Goal: Task Accomplishment & Management: Use online tool/utility

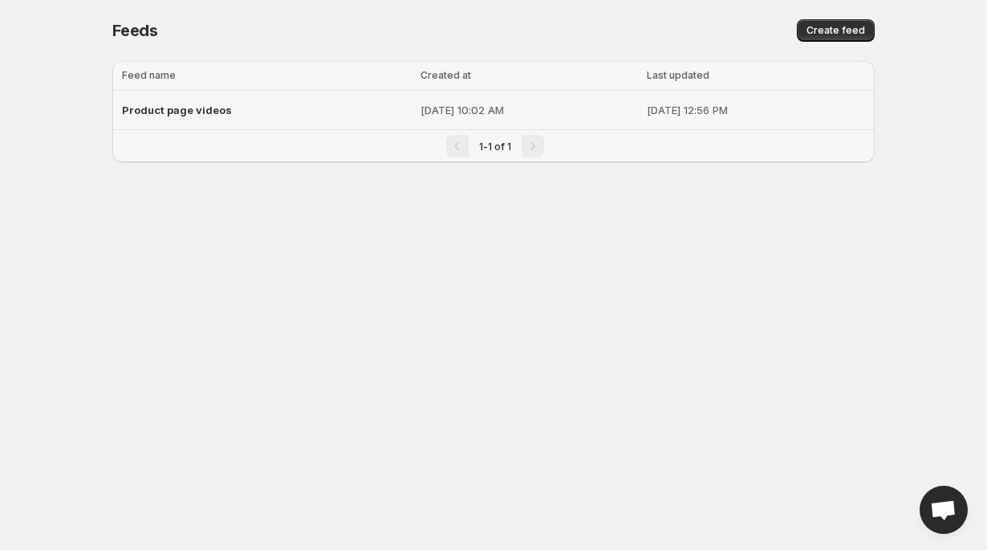
click at [422, 100] on td "[DATE] 10:02 AM" at bounding box center [529, 110] width 227 height 39
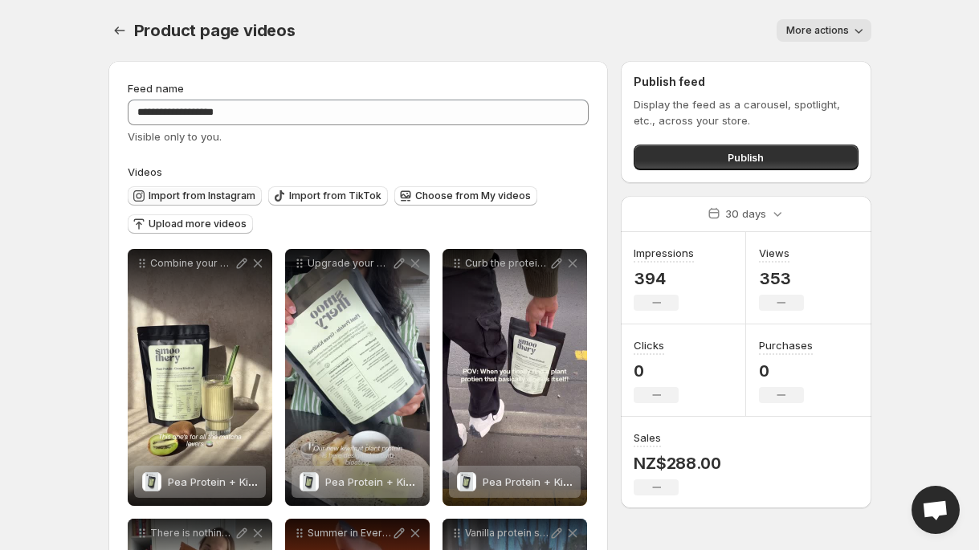
click at [192, 201] on span "Import from Instagram" at bounding box center [202, 195] width 107 height 13
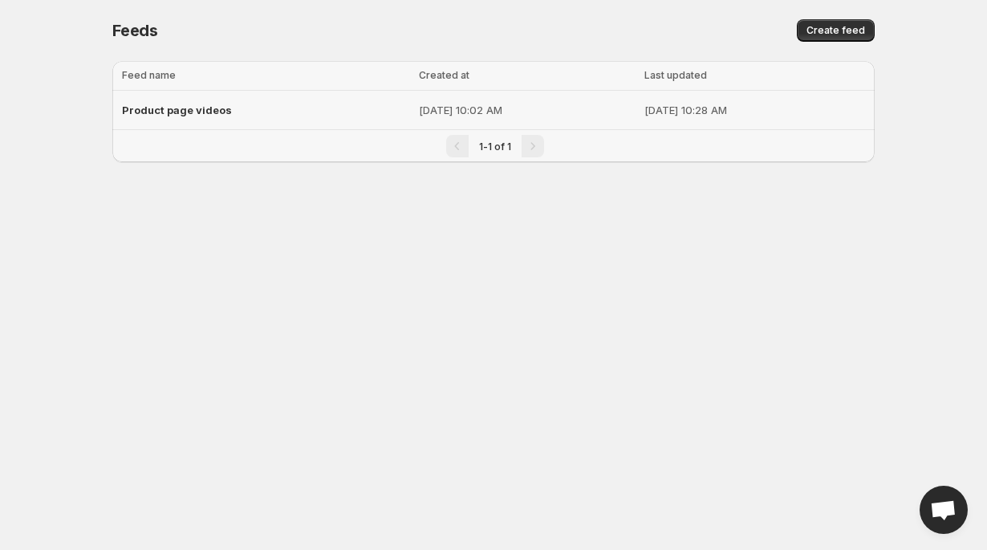
click at [321, 106] on div "Product page videos" at bounding box center [265, 110] width 287 height 29
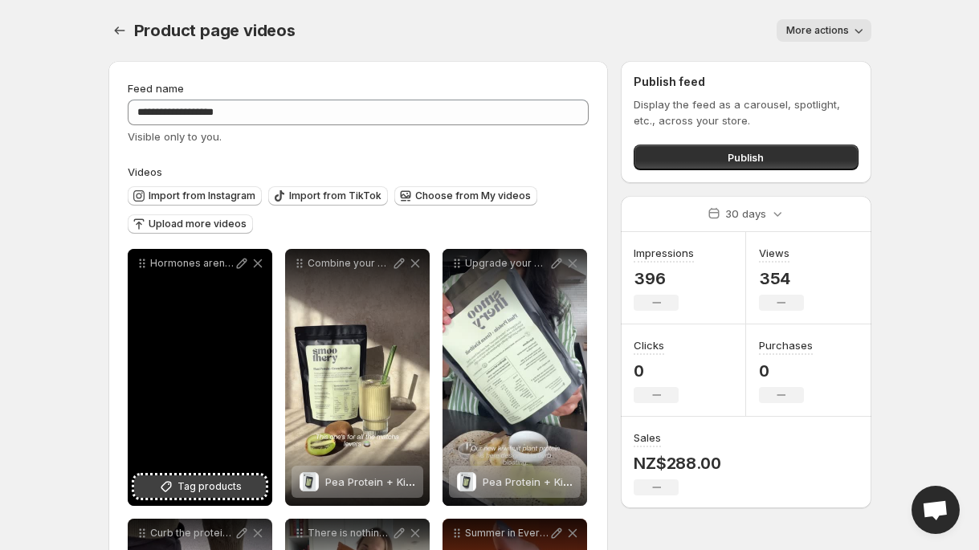
click at [218, 486] on span "Tag products" at bounding box center [209, 486] width 64 height 16
click at [223, 497] on button "Tag products" at bounding box center [200, 486] width 132 height 22
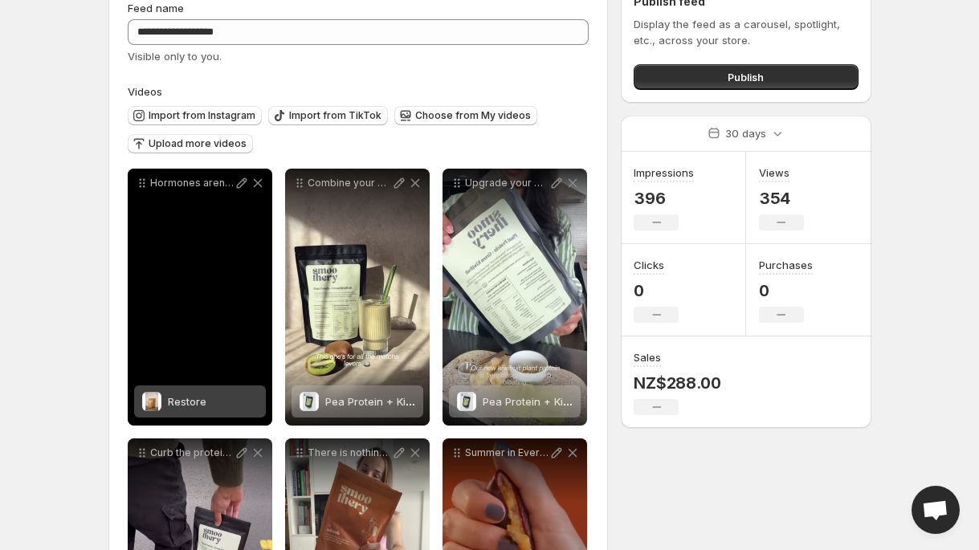
scroll to position [14, 0]
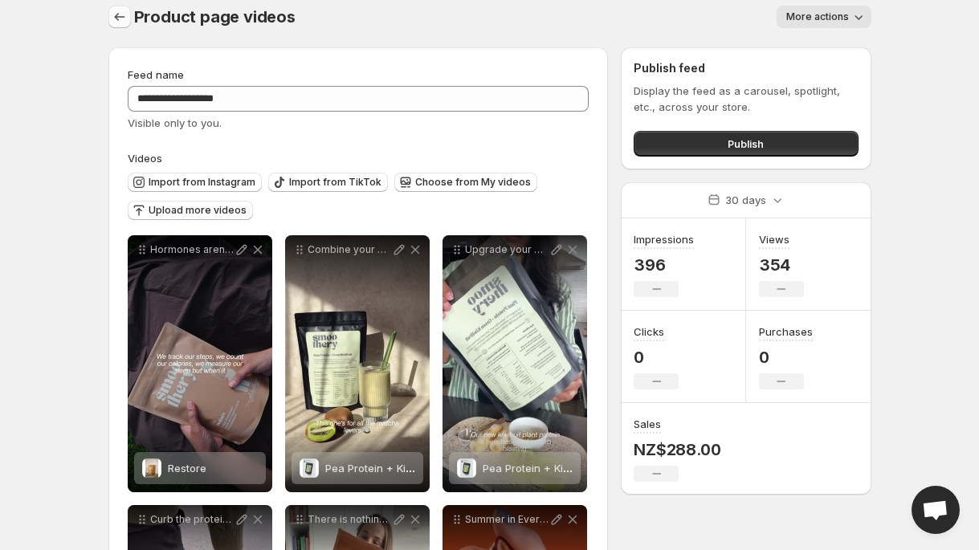
click at [124, 22] on icon "Settings" at bounding box center [120, 17] width 16 height 16
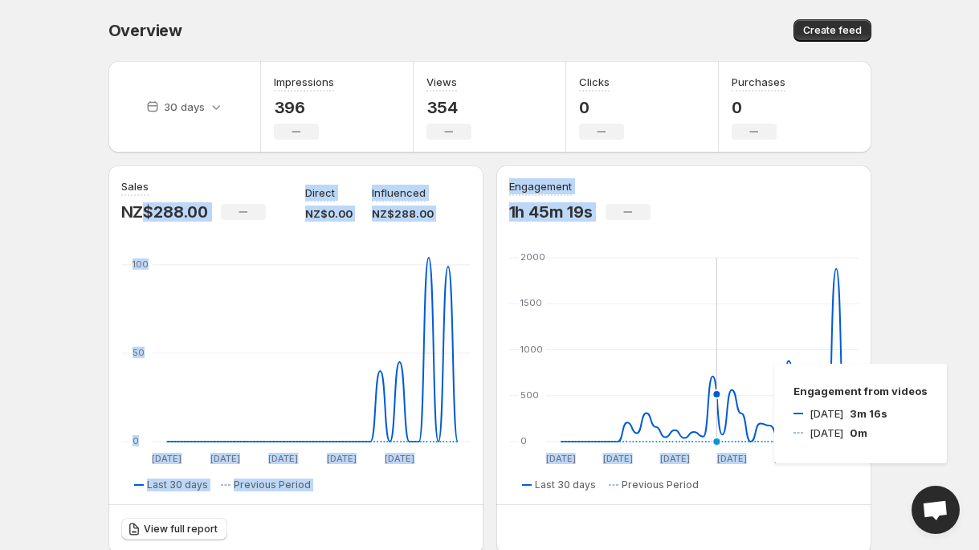
drag, startPoint x: 140, startPoint y: 218, endPoint x: 760, endPoint y: 364, distance: 636.7
click at [760, 364] on div "Sales NZ$288.00 No change Direct NZ$0.00 Influenced NZ$288.00 20 Jul 20 Jul 26 …" at bounding box center [489, 359] width 763 height 389
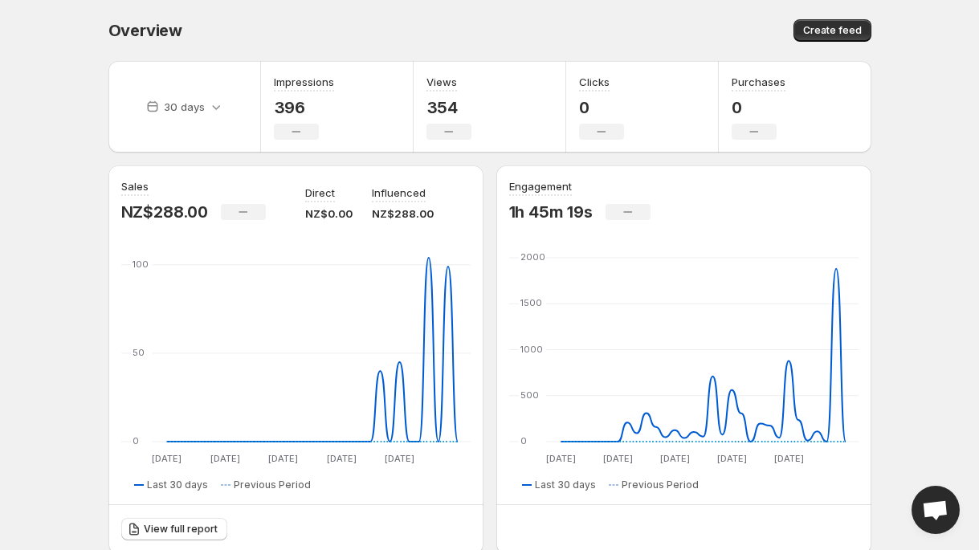
click at [913, 342] on body "Home Feeds Videos Subscription Settings Overview. This page is ready Overview C…" at bounding box center [489, 275] width 979 height 550
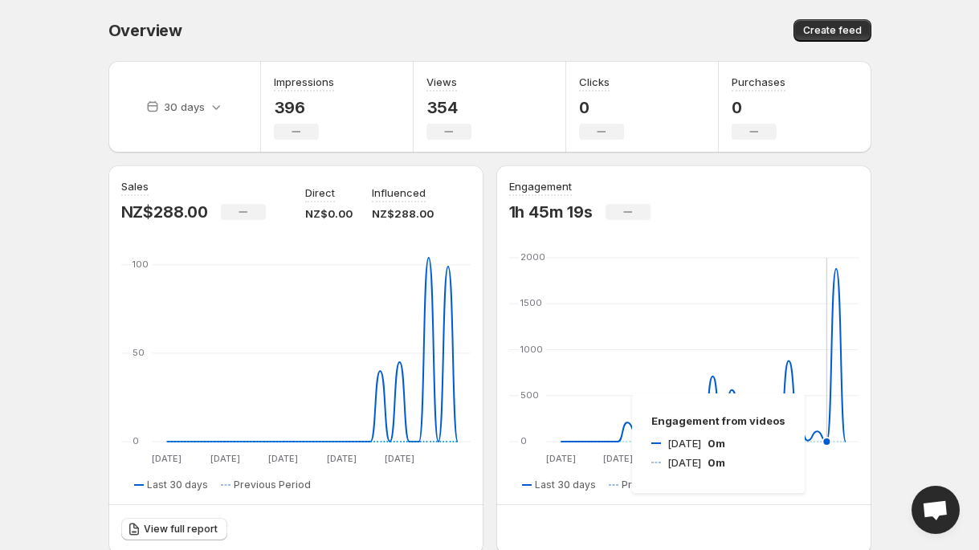
scroll to position [24, 0]
